Goal: Navigation & Orientation: Find specific page/section

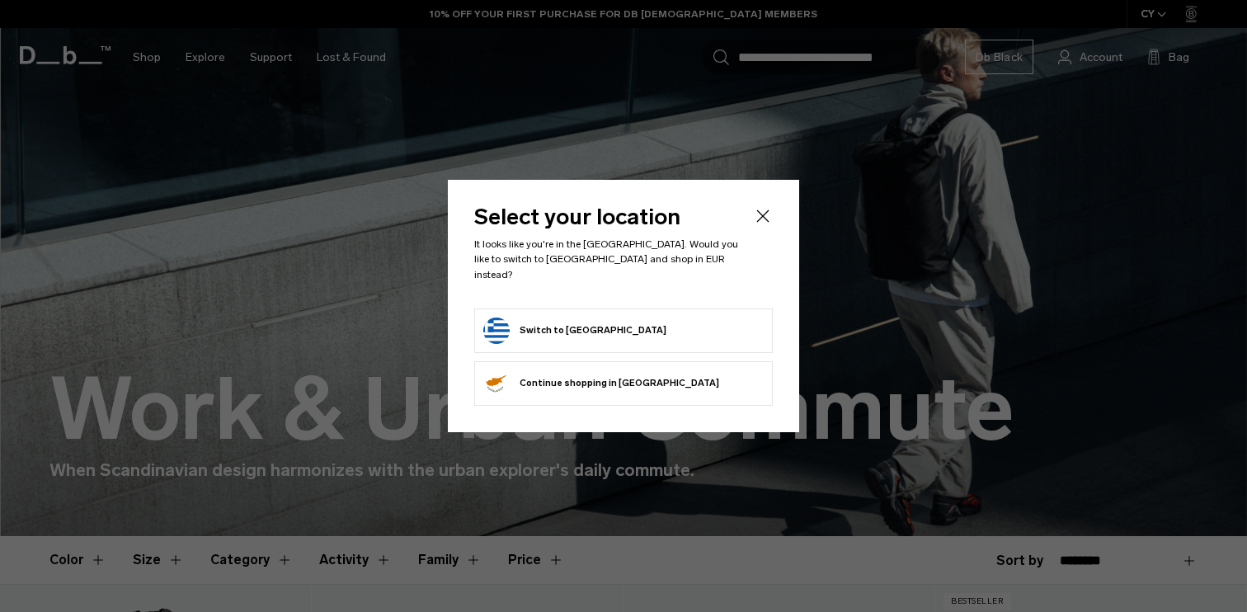
click at [581, 325] on button "Switch to Greece" at bounding box center [574, 330] width 183 height 26
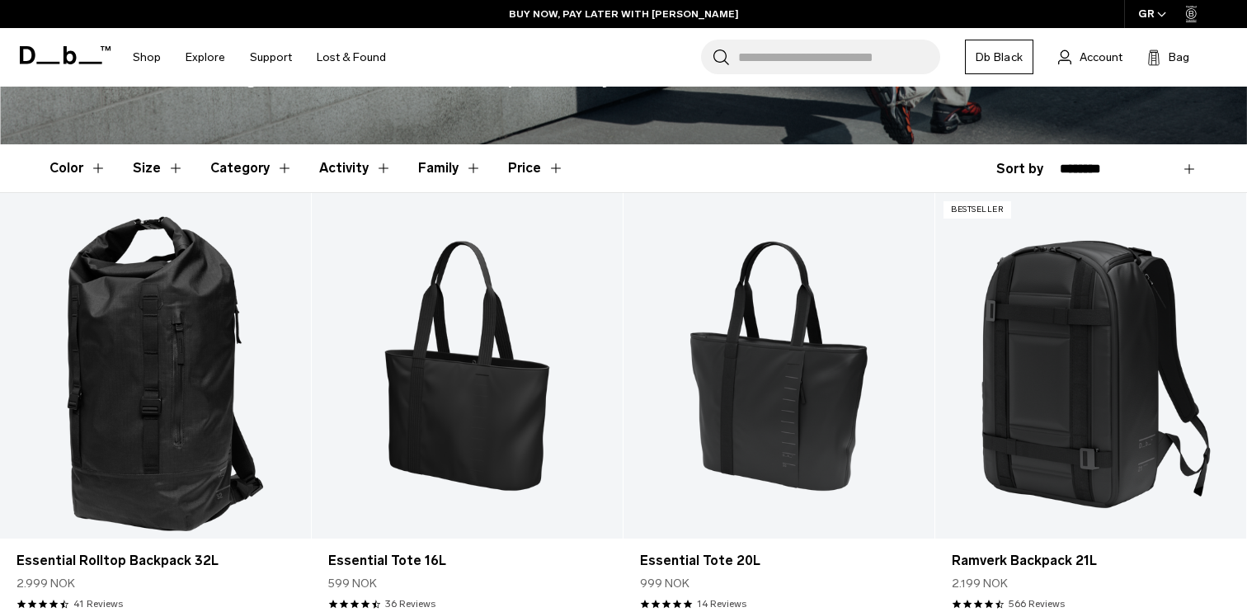
scroll to position [170, 0]
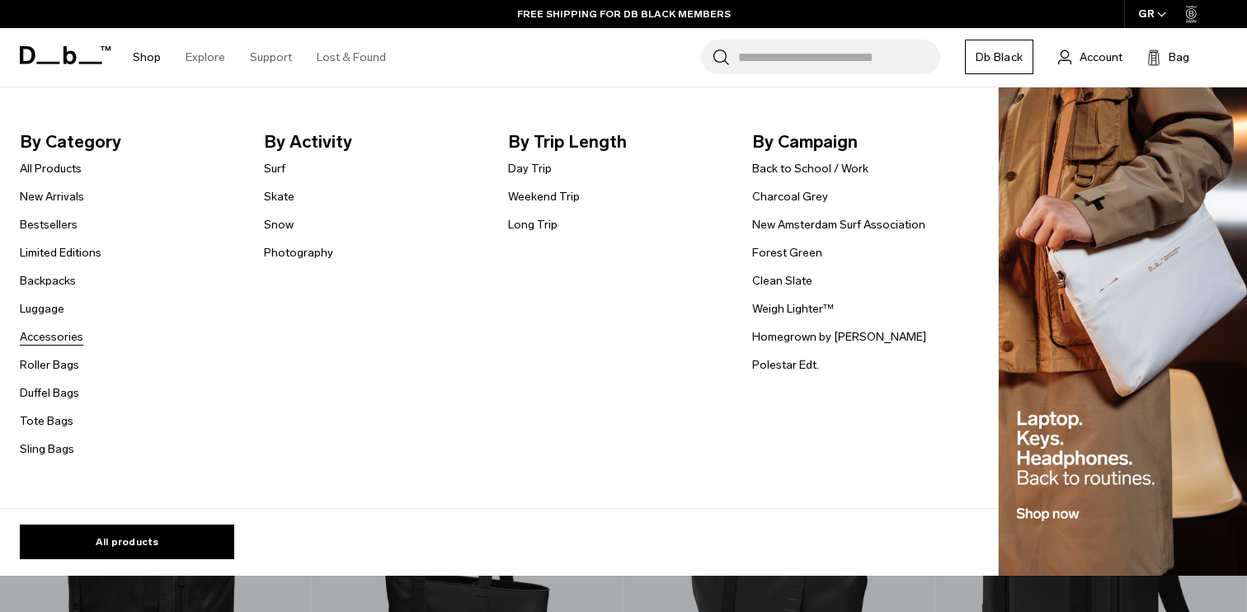
click at [54, 336] on link "Accessories" at bounding box center [51, 336] width 63 height 17
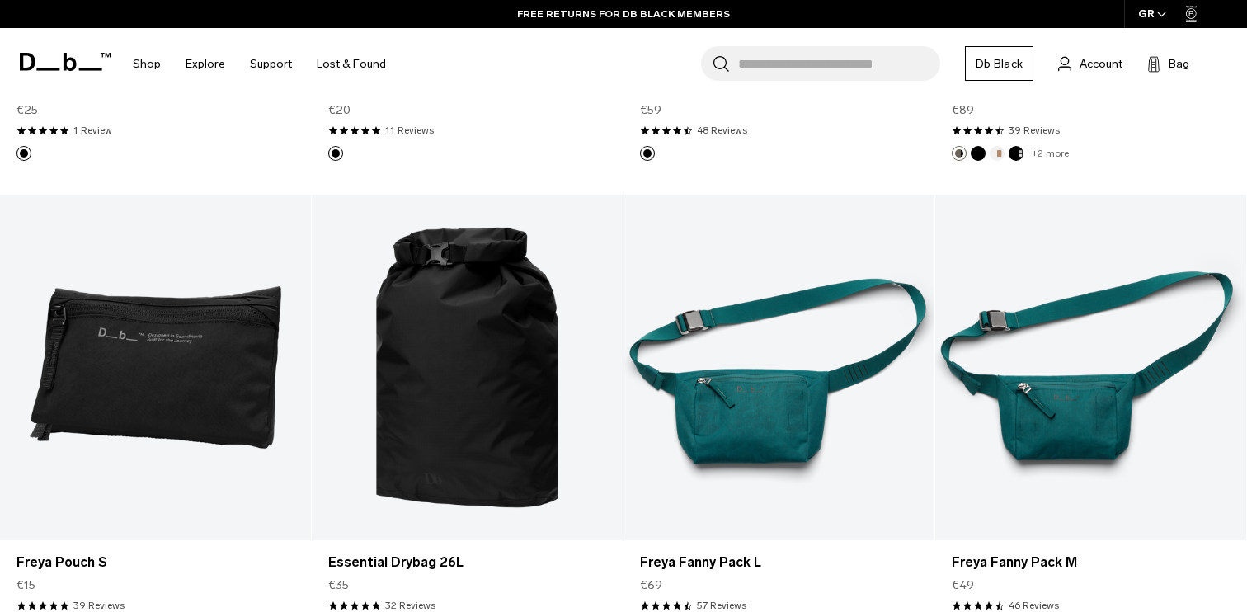
scroll to position [4496, 0]
